Goal: Contribute content: Add original content to the website for others to see

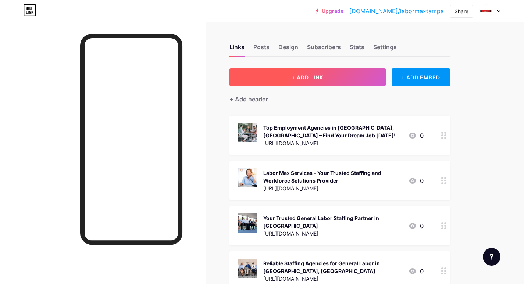
click at [253, 77] on button "+ ADD LINK" at bounding box center [308, 77] width 156 height 18
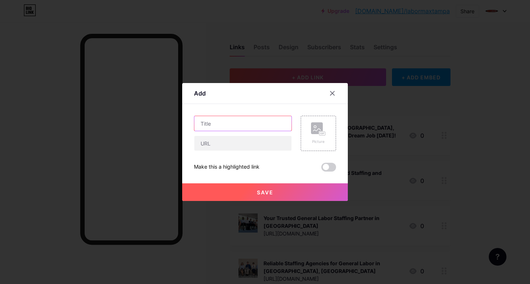
click at [212, 122] on input "text" at bounding box center [242, 123] width 97 height 15
paste input "[GEOGRAPHIC_DATA], [GEOGRAPHIC_DATA] Jobs Guide: Where to Start [DATE]?"
type input "[GEOGRAPHIC_DATA], [GEOGRAPHIC_DATA] Jobs Guide: Where to Start [DATE]?"
click at [212, 151] on div at bounding box center [243, 143] width 98 height 15
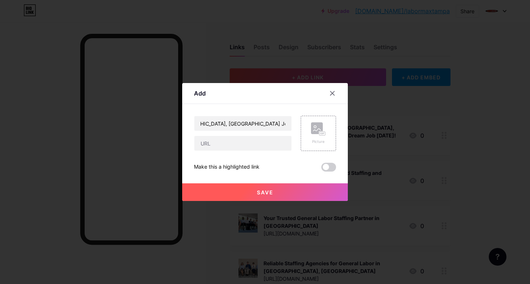
scroll to position [0, 0]
click at [209, 141] on input "text" at bounding box center [242, 143] width 97 height 15
paste input "[URL][DOMAIN_NAME]"
type input "[URL][DOMAIN_NAME]"
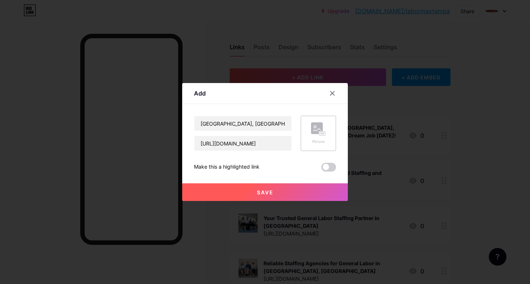
click at [313, 135] on icon at bounding box center [318, 130] width 15 height 14
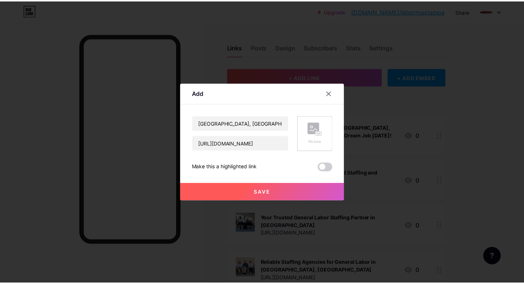
scroll to position [0, 0]
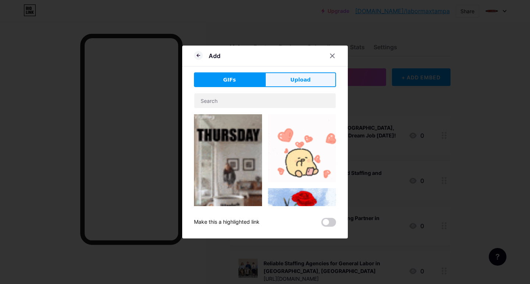
click at [279, 78] on button "Upload" at bounding box center [300, 79] width 71 height 15
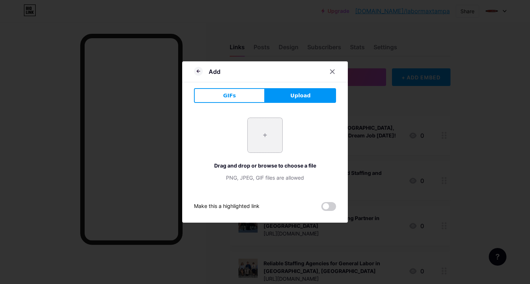
click at [252, 145] on input "file" at bounding box center [265, 135] width 35 height 35
type input "C:\fakepath\[GEOGRAPHIC_DATA], [GEOGRAPHIC_DATA] Jobs Guide Where to Start [DAT…"
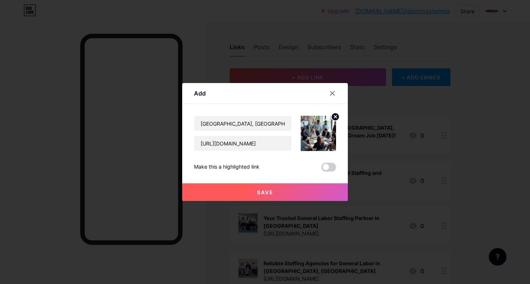
click at [254, 195] on button "Save" at bounding box center [265, 193] width 166 height 18
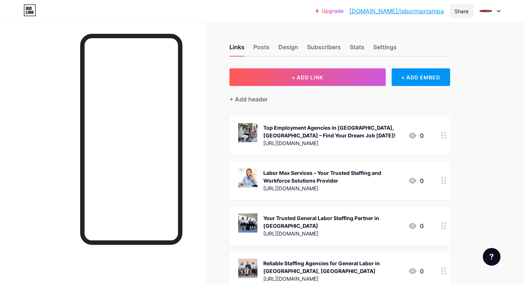
click at [461, 13] on div "Share" at bounding box center [462, 11] width 14 height 8
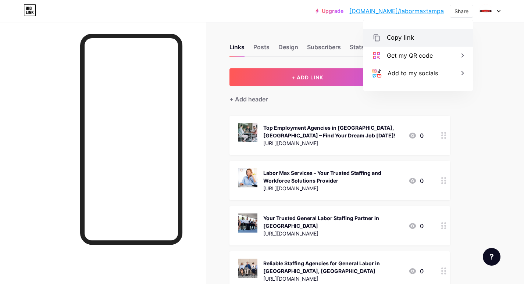
click at [403, 36] on div "Copy link" at bounding box center [400, 37] width 27 height 9
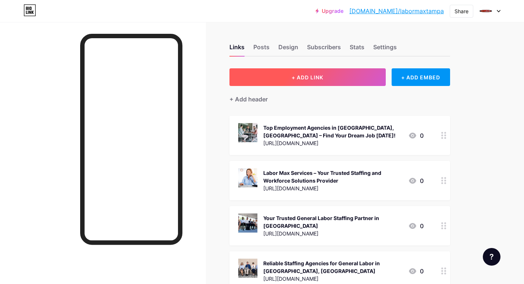
click at [252, 76] on button "+ ADD LINK" at bounding box center [308, 77] width 156 height 18
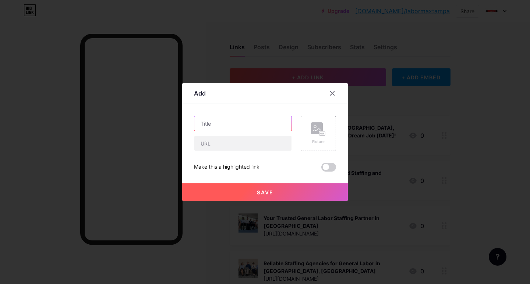
click at [209, 122] on input "text" at bounding box center [242, 123] width 97 height 15
paste input "Tampa’s Workforce Boost: How Hiring Drives Success"
type input "Tampa’s Workforce Boost: How Hiring Drives Success"
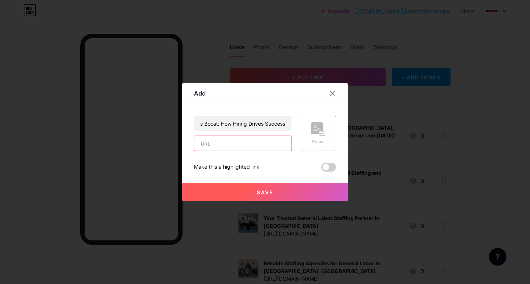
click at [208, 149] on input "text" at bounding box center [242, 143] width 97 height 15
paste input "https://www.sociomix.com/c/stories/tampa-s-workforce-boost-how-hiring-drives-su…"
type input "https://www.sociomix.com/c/stories/tampa-s-workforce-boost-how-hiring-drives-su…"
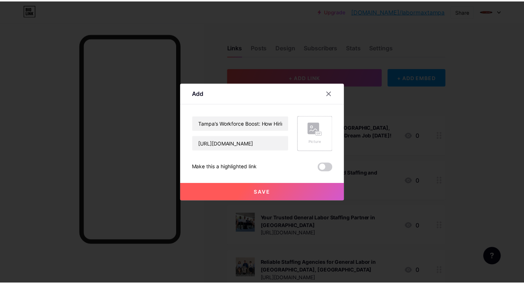
scroll to position [0, 0]
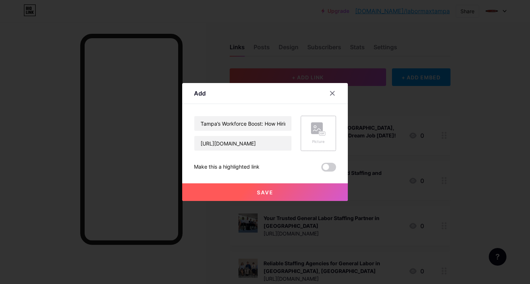
click at [311, 138] on div "Picture" at bounding box center [318, 134] width 15 height 22
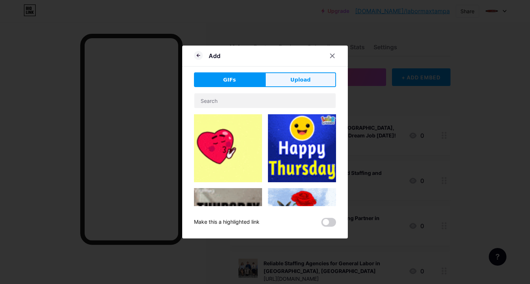
click at [291, 81] on button "Upload" at bounding box center [300, 79] width 71 height 15
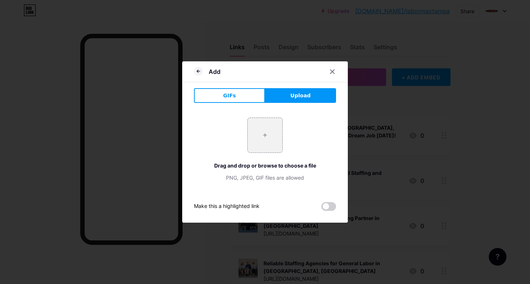
click at [255, 156] on div "+ Drag and drop or browse to choose a file PNG, JPEG, GIF files are allowed" at bounding box center [265, 150] width 142 height 64
click at [258, 140] on input "file" at bounding box center [265, 135] width 35 height 35
type input "C:\fakepath\Tampa’s Workforce Boost How Hiring Drives Success.jpg"
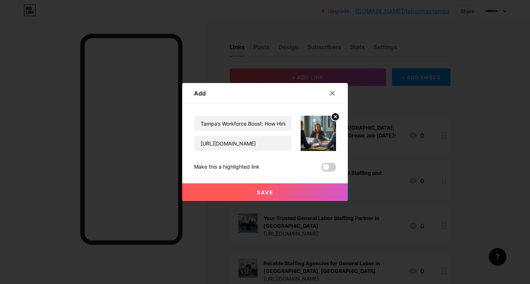
click at [255, 190] on button "Save" at bounding box center [265, 193] width 166 height 18
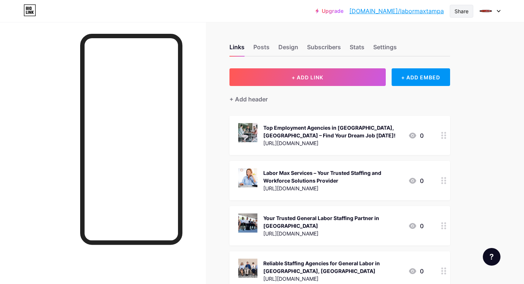
click at [460, 12] on div "Share" at bounding box center [462, 11] width 14 height 8
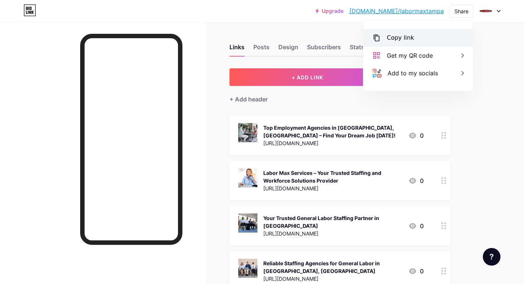
click at [402, 35] on div "Copy link" at bounding box center [400, 37] width 27 height 9
